Goal: Obtain resource: Download file/media

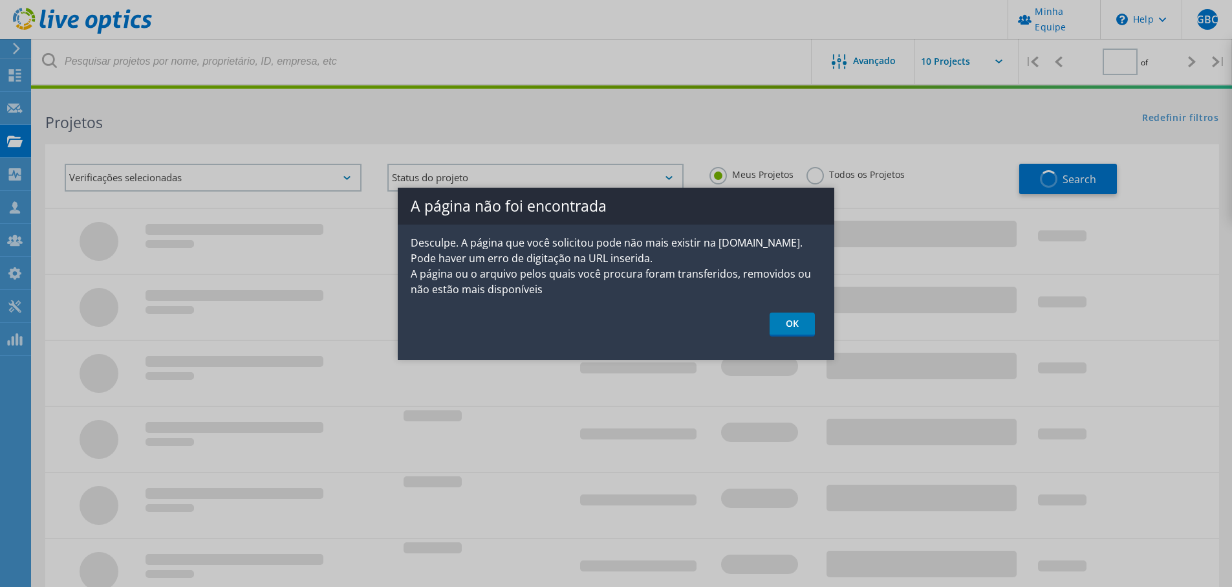
type input "1"
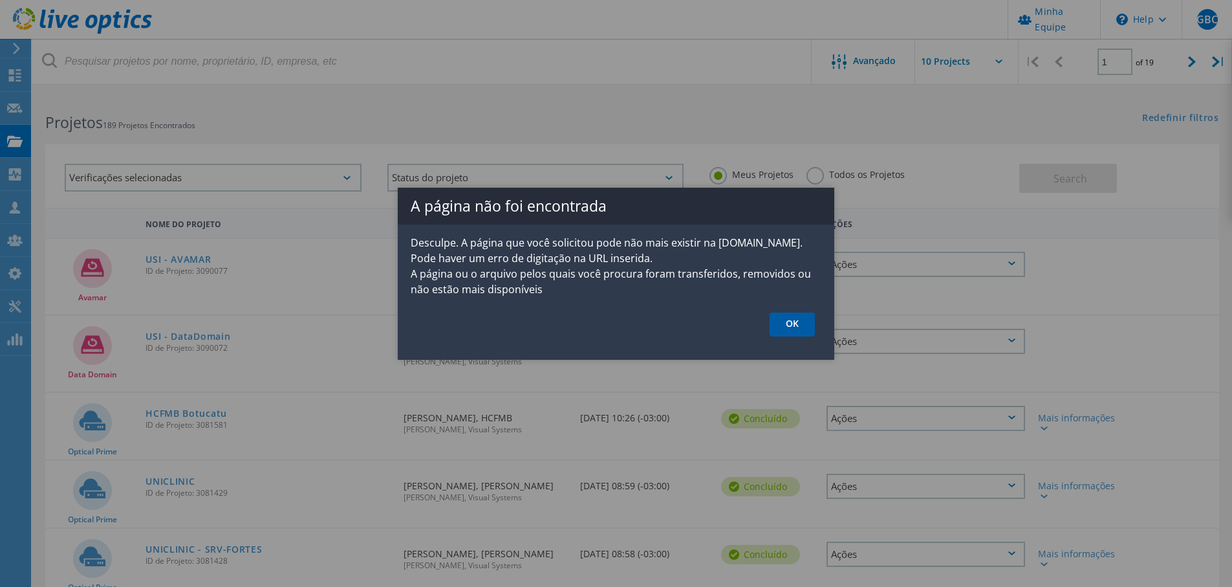
click at [790, 330] on link "OK" at bounding box center [792, 324] width 45 height 24
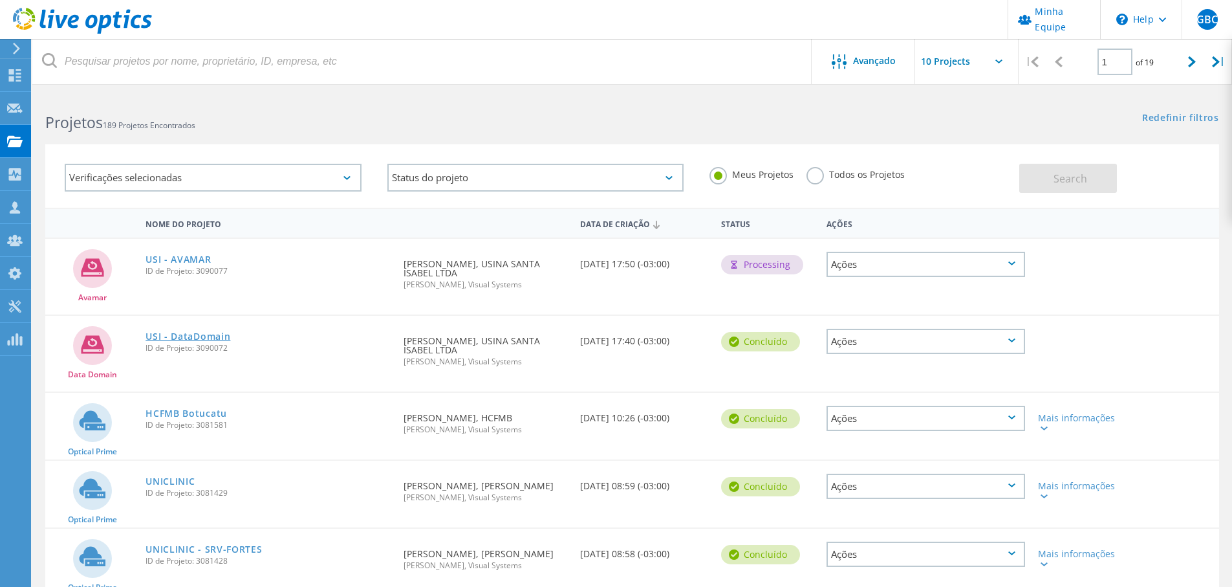
click at [198, 341] on link "USI - DataDomain" at bounding box center [188, 336] width 85 height 9
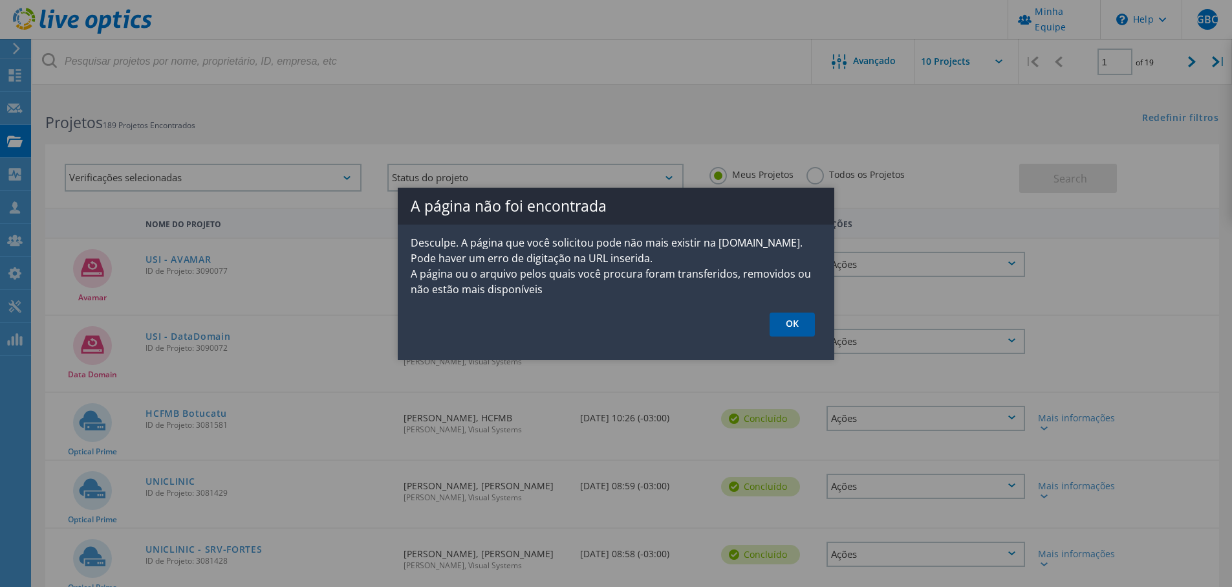
click at [796, 330] on link "OK" at bounding box center [792, 324] width 45 height 24
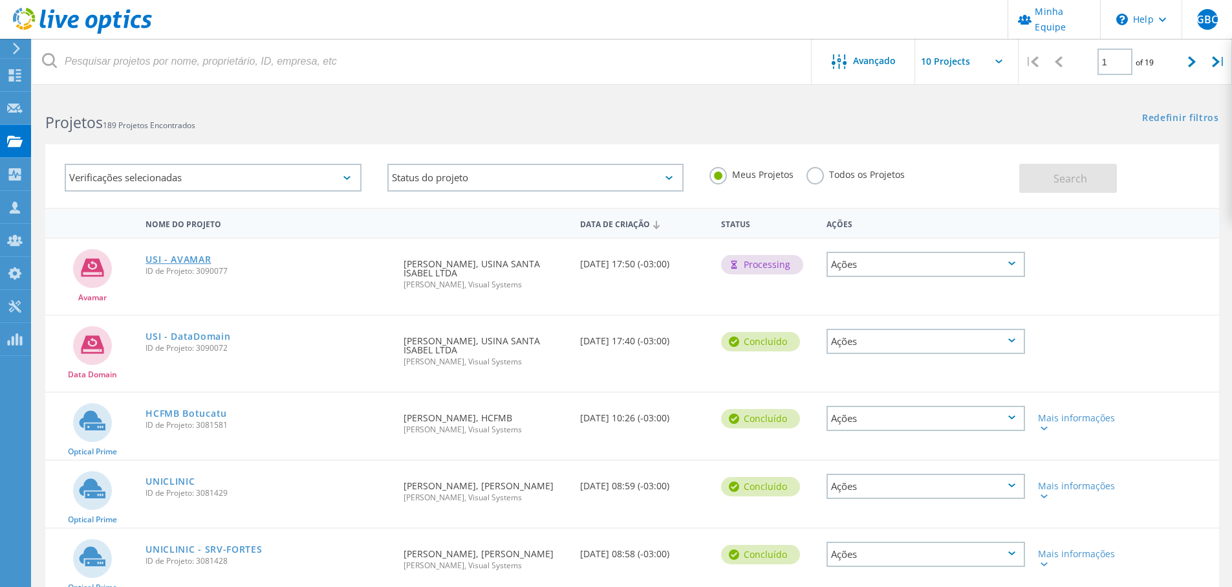
click at [187, 257] on link "USI - AVAMAR" at bounding box center [178, 259] width 65 height 9
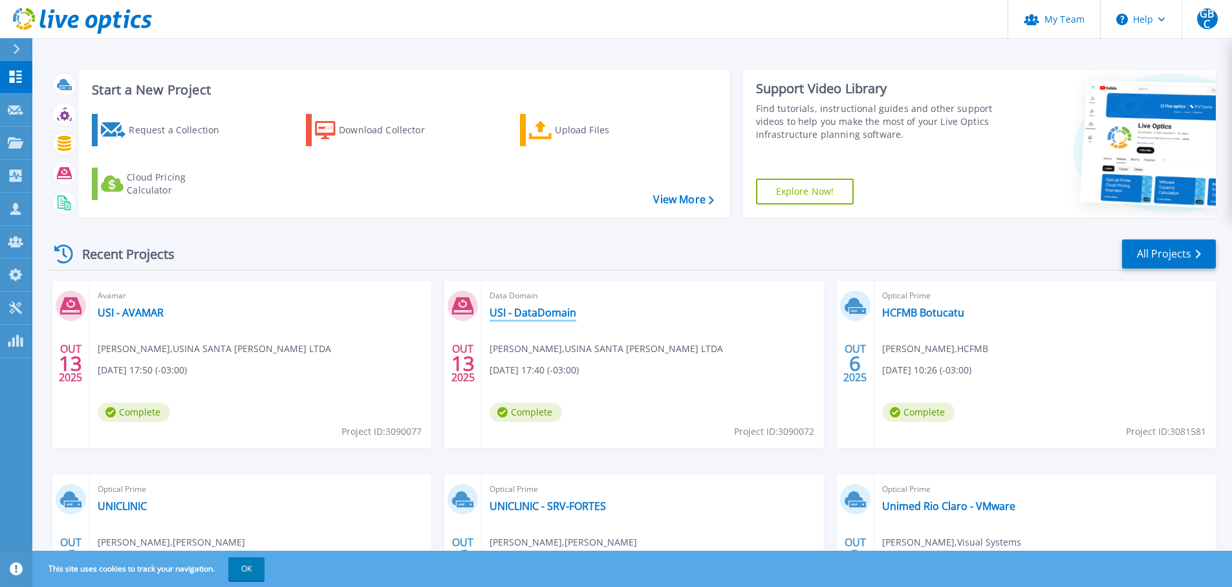
click at [563, 313] on link "USI - DataDomain" at bounding box center [533, 312] width 87 height 13
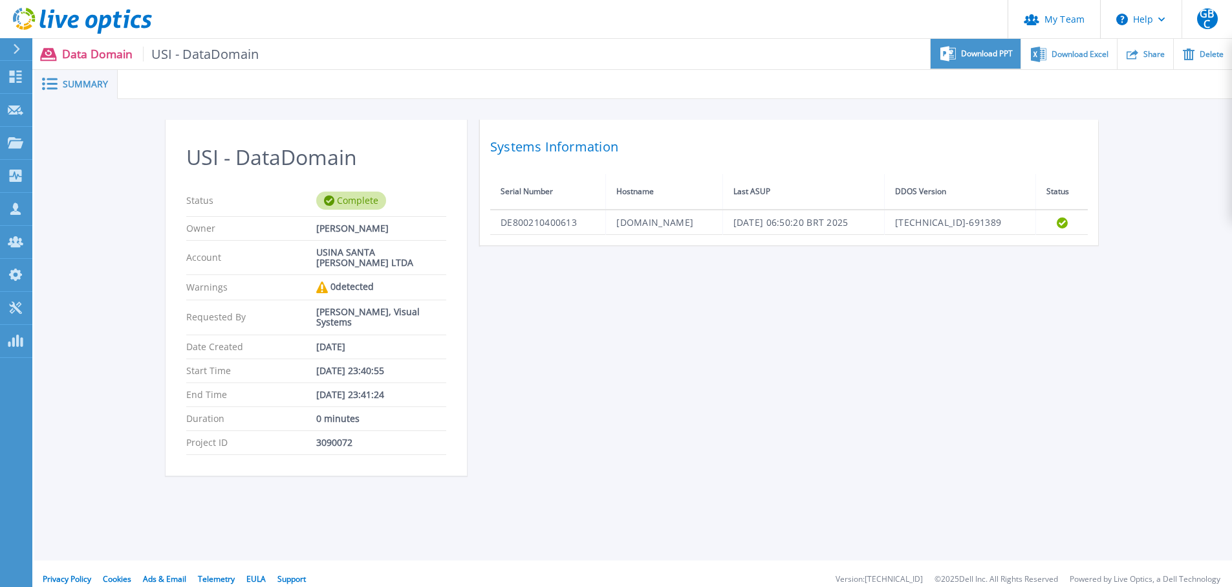
click at [974, 59] on div "Download PPT" at bounding box center [976, 54] width 90 height 30
click at [1083, 56] on span "Download Excel" at bounding box center [1080, 54] width 57 height 8
click at [140, 22] on icon at bounding box center [82, 21] width 139 height 27
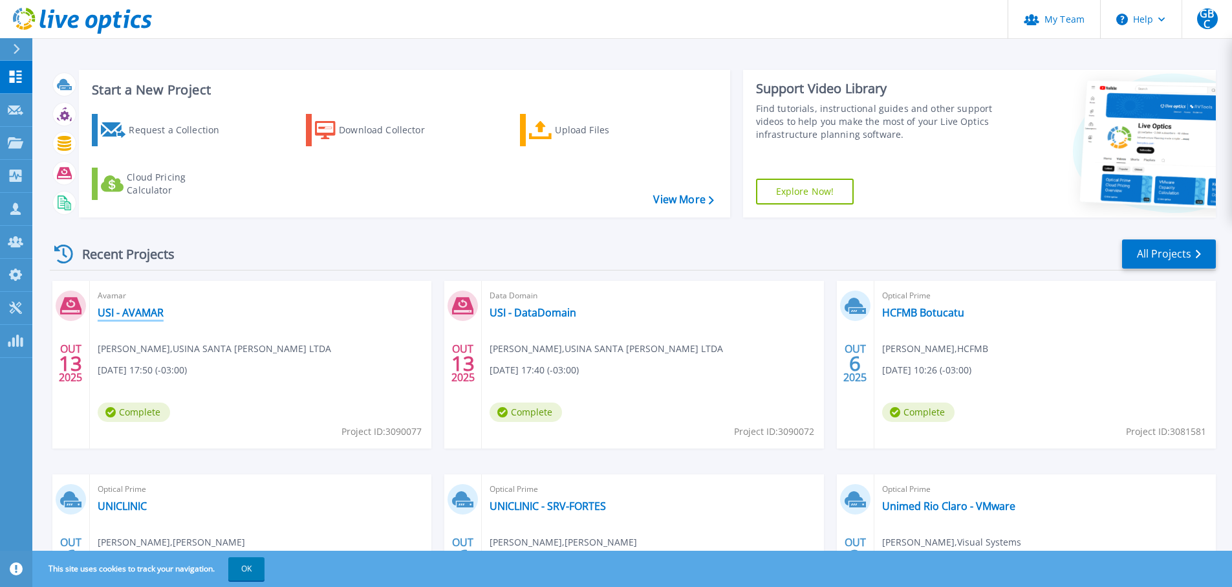
click at [158, 308] on link "USI - AVAMAR" at bounding box center [131, 312] width 66 height 13
click at [512, 249] on div "Recent Projects All Projects" at bounding box center [633, 254] width 1166 height 32
click at [581, 248] on div "Recent Projects All Projects" at bounding box center [633, 254] width 1166 height 32
